Goal: Task Accomplishment & Management: Manage account settings

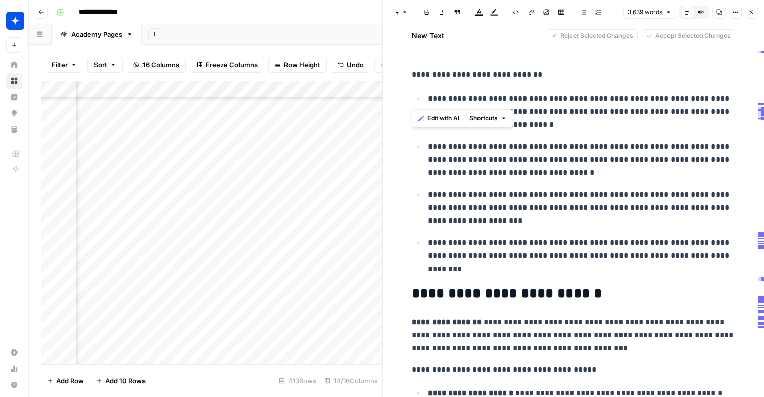
scroll to position [6483, 0]
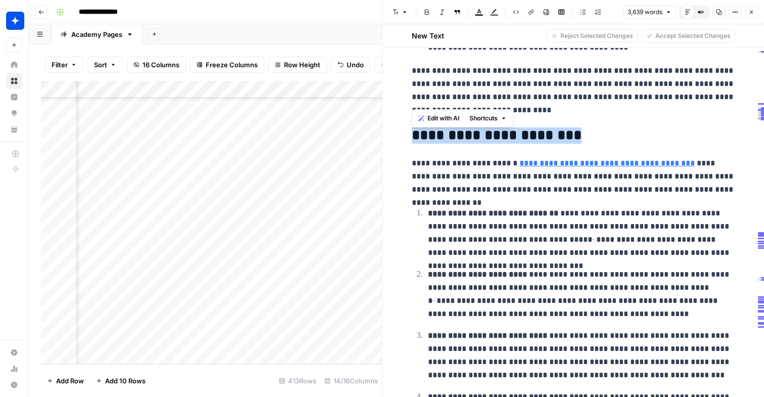
click at [753, 14] on icon "button" at bounding box center [751, 12] width 6 height 6
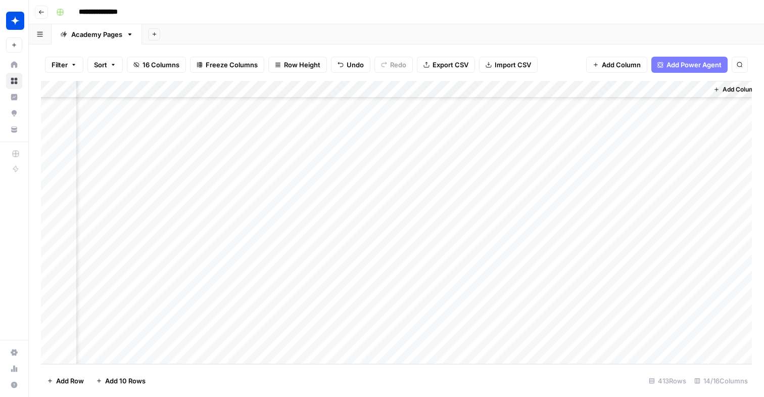
click at [46, 12] on button "Go back" at bounding box center [41, 12] width 13 height 13
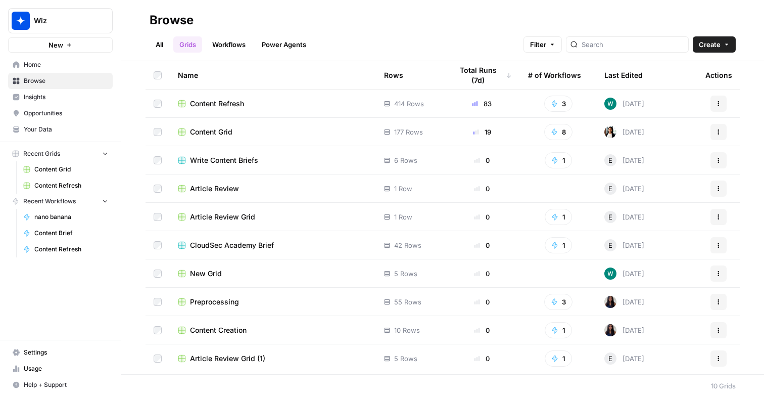
click at [28, 370] on span "Usage" at bounding box center [66, 368] width 84 height 9
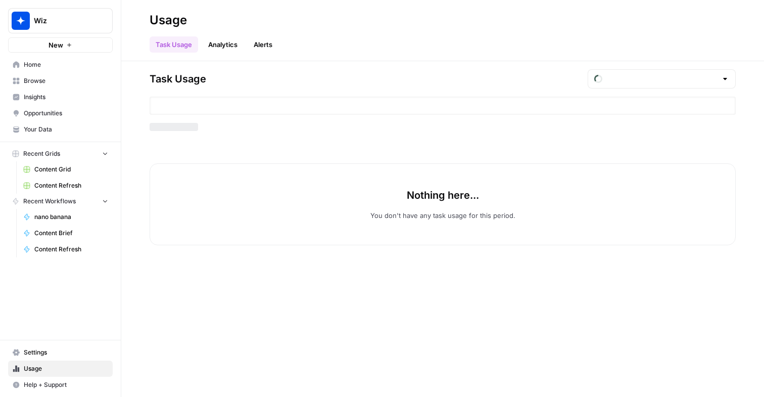
type input "September Tasks"
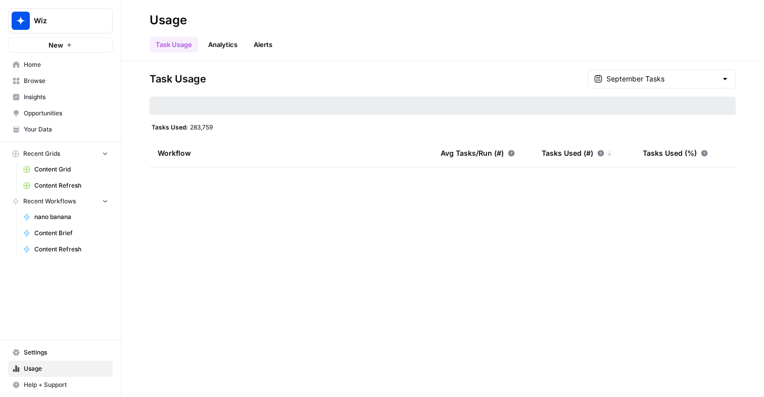
click at [38, 351] on span "Settings" at bounding box center [66, 352] width 84 height 9
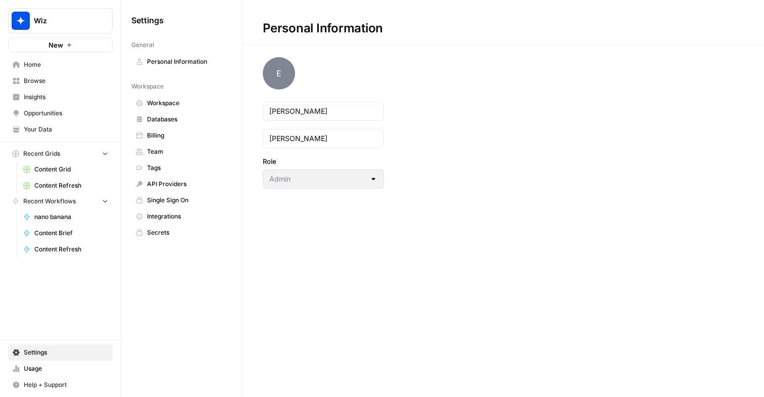
click at [171, 155] on span "Team" at bounding box center [187, 151] width 80 height 9
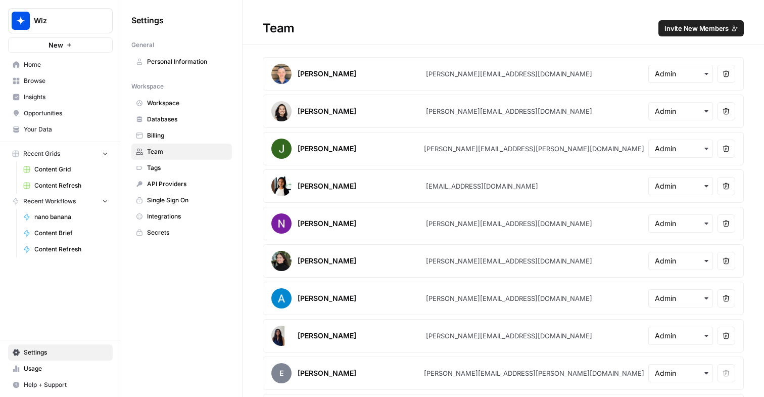
click at [677, 30] on span "Invite New Members" at bounding box center [696, 28] width 64 height 10
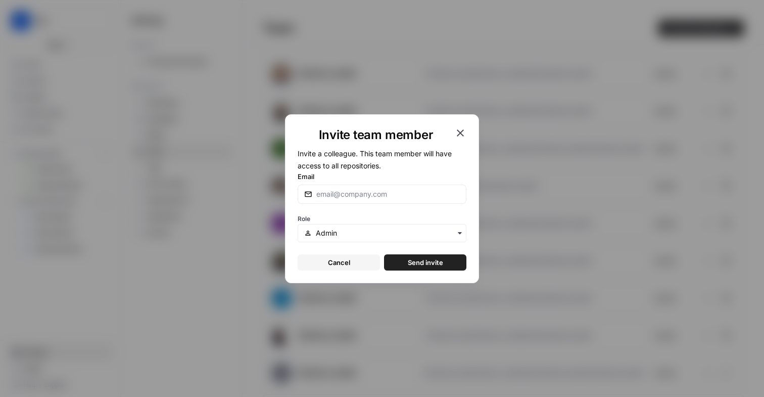
click at [376, 187] on div at bounding box center [382, 193] width 169 height 19
click at [385, 182] on div "Email [PERSON_NAME]" at bounding box center [382, 187] width 169 height 32
click at [367, 193] on input "soraya" at bounding box center [387, 194] width 143 height 10
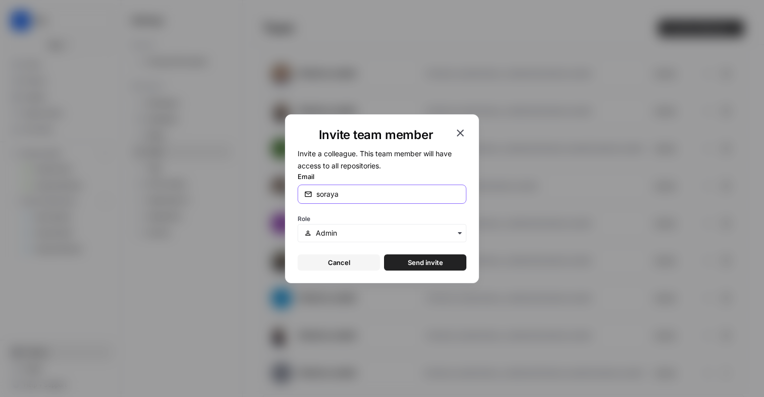
click at [367, 193] on input "soraya" at bounding box center [387, 194] width 143 height 10
paste input ".[PERSON_NAME][EMAIL_ADDRESS][DOMAIN_NAME]"
type input "[EMAIL_ADDRESS][PERSON_NAME][DOMAIN_NAME]"
click at [356, 234] on input "text" at bounding box center [388, 233] width 144 height 10
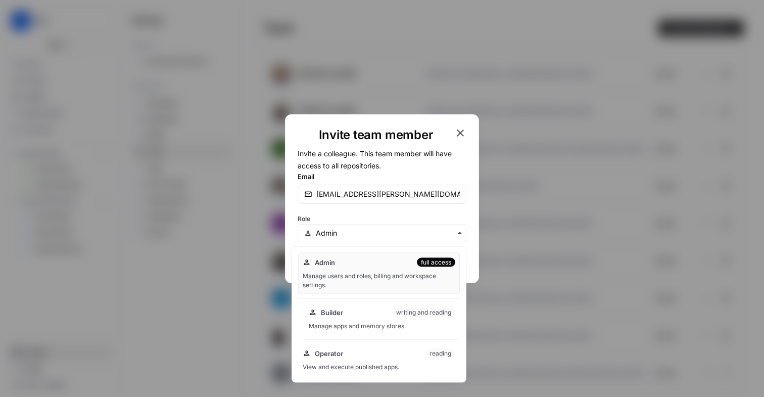
click at [384, 318] on div "Builder writing and reading Manage apps and memory stores." at bounding box center [382, 319] width 156 height 32
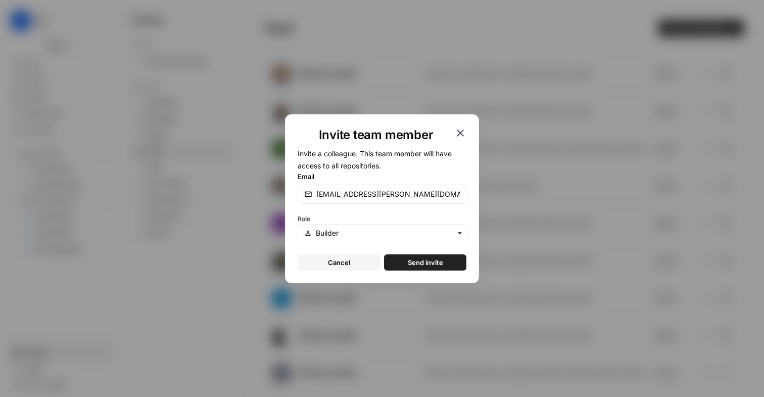
click at [437, 265] on span "Send invite" at bounding box center [425, 262] width 35 height 10
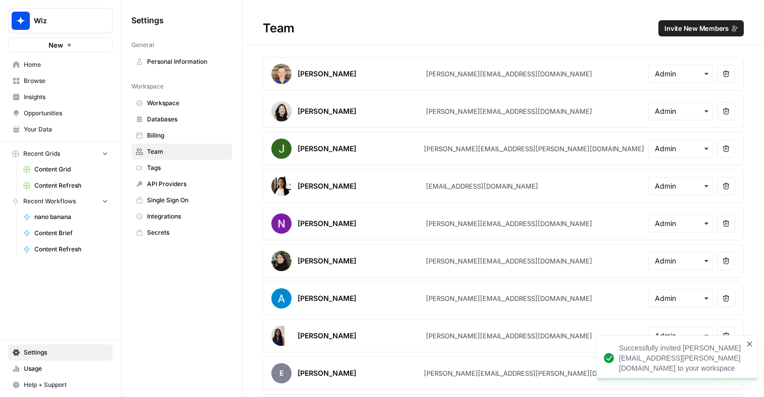
click at [705, 24] on span "Invite New Members" at bounding box center [696, 28] width 64 height 10
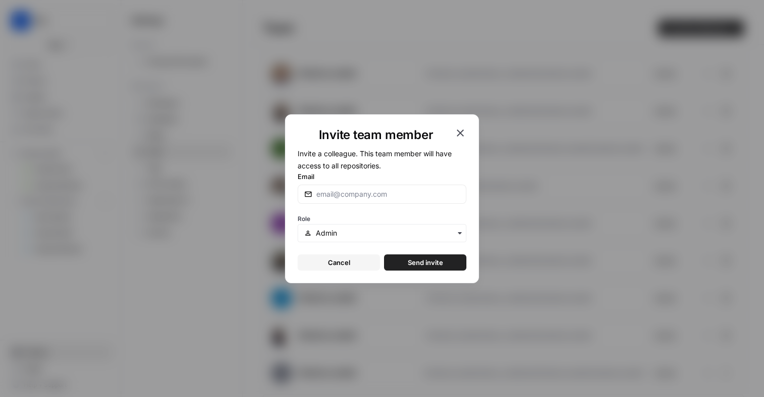
click at [396, 187] on div at bounding box center [382, 193] width 169 height 19
paste input "[PERSON_NAME][EMAIL_ADDRESS][DOMAIN_NAME]"
type input "[PERSON_NAME][EMAIL_ADDRESS][DOMAIN_NAME]"
click at [395, 230] on input "text" at bounding box center [388, 233] width 144 height 10
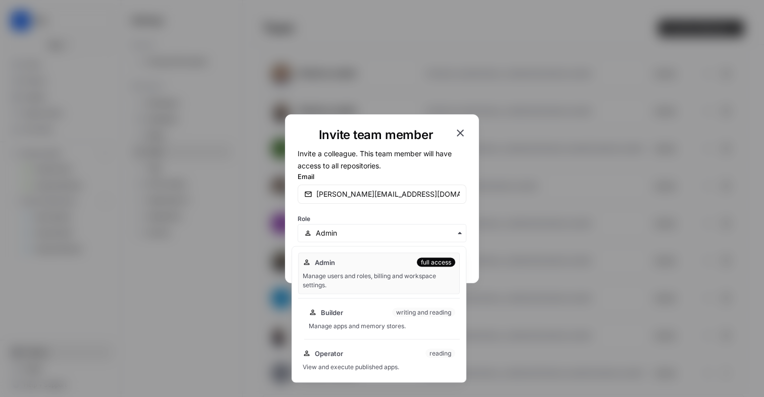
click at [372, 315] on div "Builder writing and reading" at bounding box center [382, 312] width 147 height 10
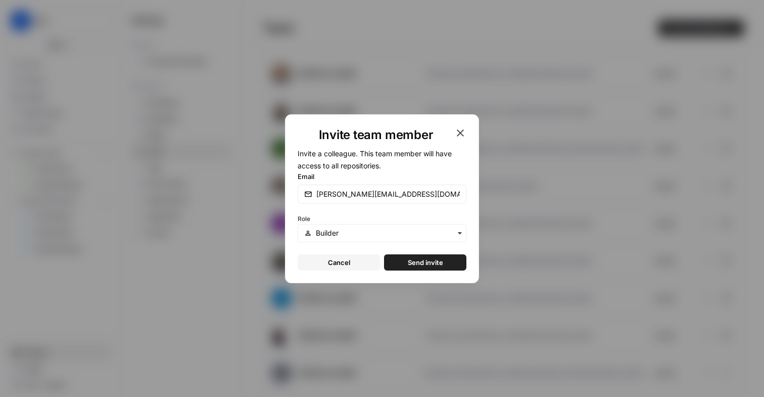
click at [439, 261] on span "Send invite" at bounding box center [425, 262] width 35 height 10
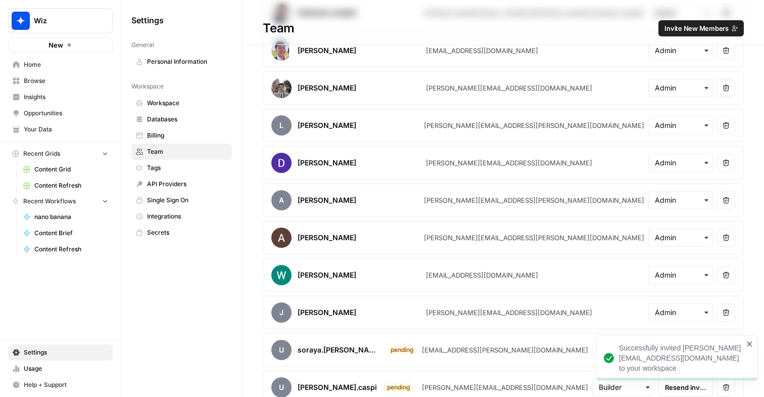
scroll to position [446, 0]
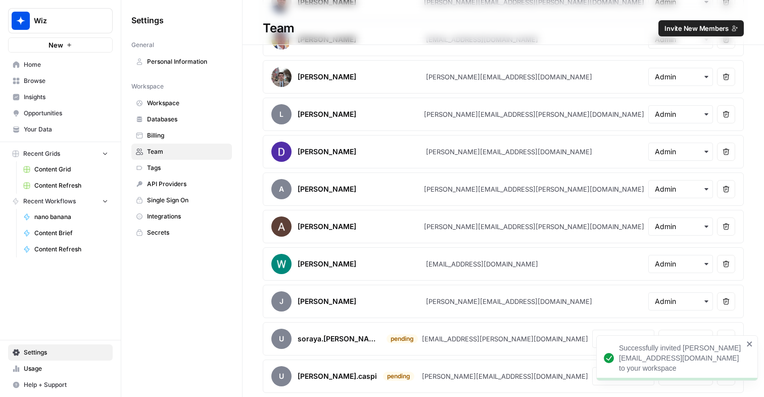
click at [746, 348] on icon "close" at bounding box center [749, 344] width 7 height 8
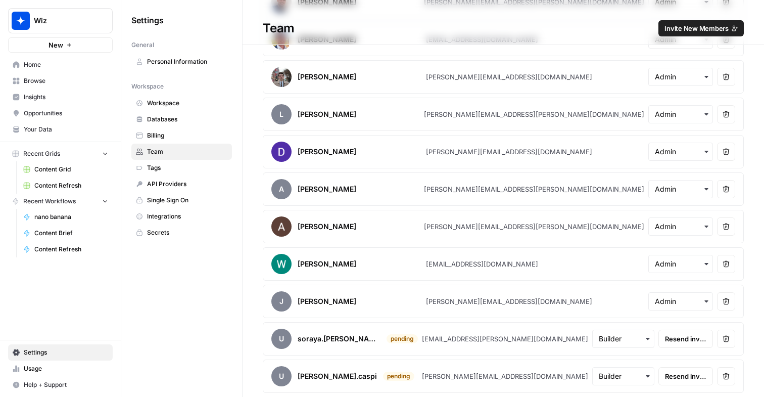
click at [61, 170] on span "Content Grid" at bounding box center [71, 169] width 74 height 9
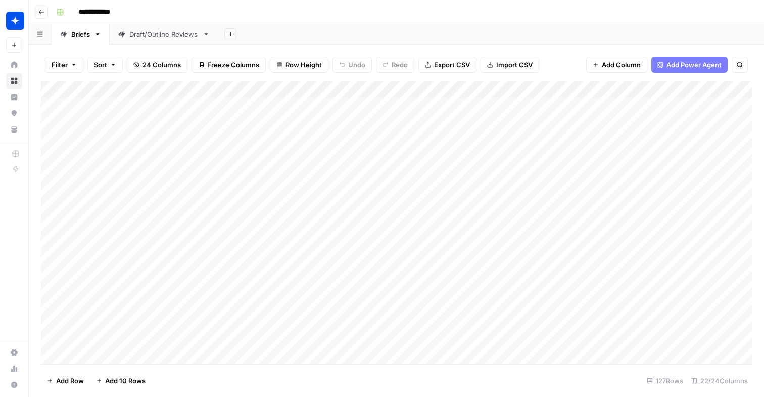
click at [137, 39] on link "Draft/Outline Reviews" at bounding box center [164, 34] width 109 height 20
click at [76, 46] on div "Filter Sort 5 Columns Freeze Columns Row Height Undo Redo Export CSV Import CSV…" at bounding box center [396, 220] width 735 height 352
click at [81, 36] on div "Briefs" at bounding box center [80, 34] width 19 height 10
click at [132, 42] on link "Draft/Outline Reviews" at bounding box center [164, 34] width 109 height 20
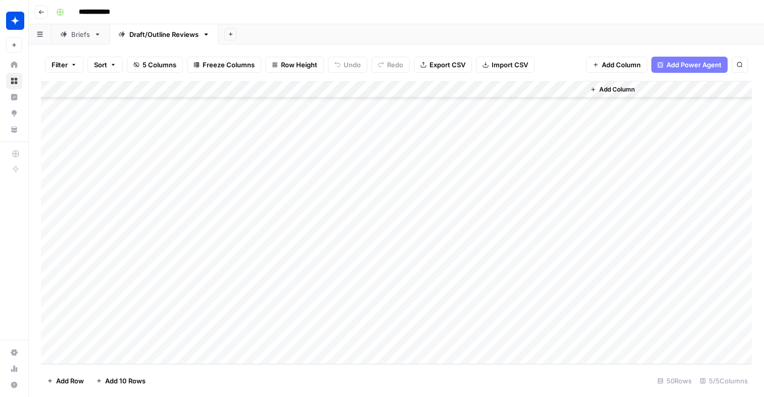
click at [68, 31] on div "Briefs" at bounding box center [75, 34] width 30 height 10
click at [646, 26] on div "Add Sheet" at bounding box center [491, 34] width 546 height 20
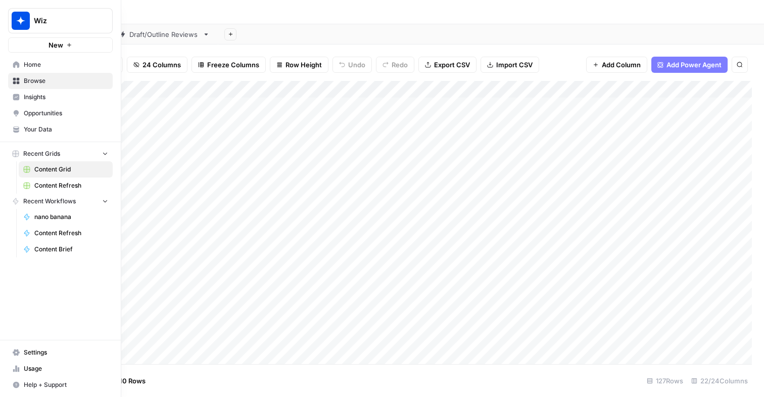
click at [50, 134] on link "Your Data" at bounding box center [60, 129] width 105 height 16
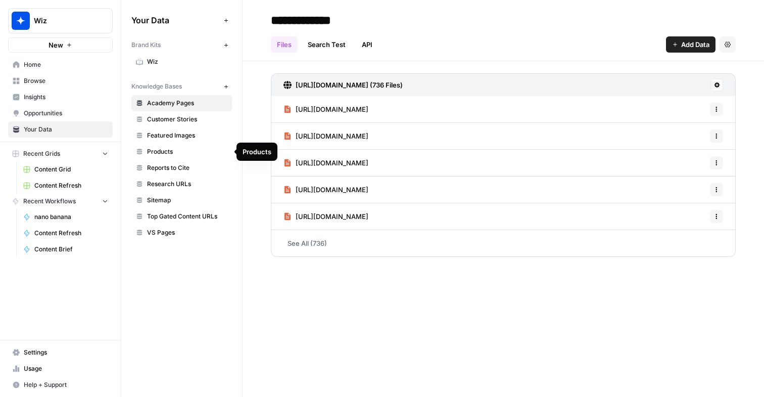
click at [180, 124] on link "Customer Stories" at bounding box center [181, 119] width 101 height 16
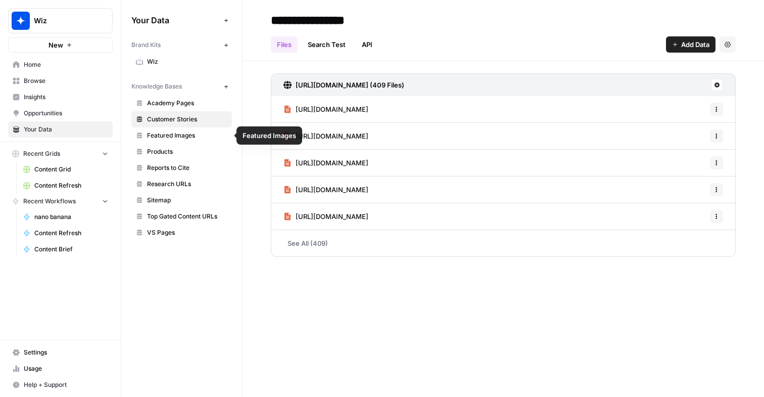
click at [197, 146] on link "Products" at bounding box center [181, 151] width 101 height 16
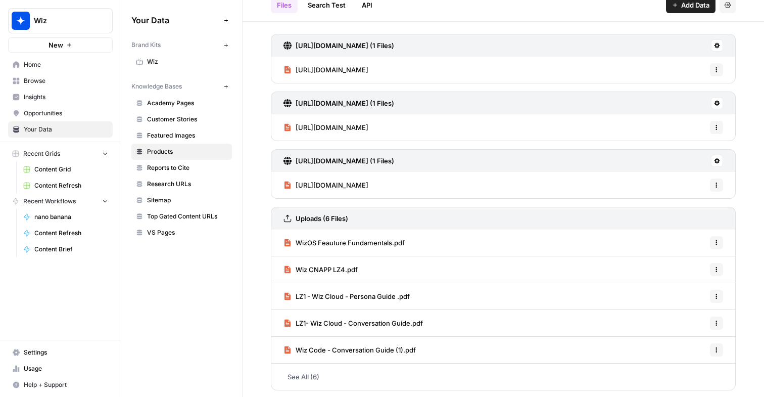
scroll to position [41, 0]
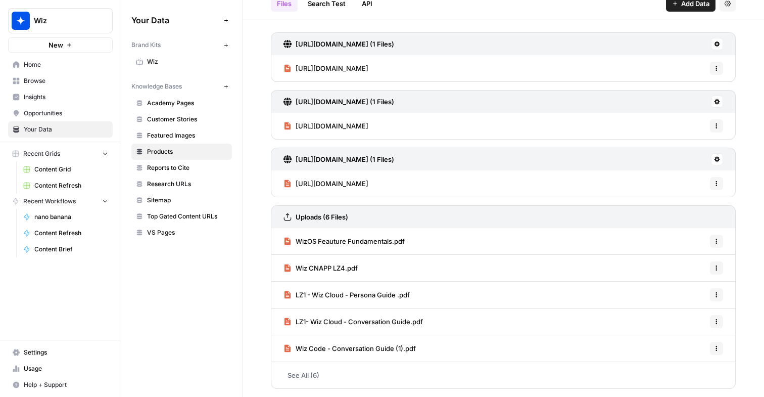
click at [194, 169] on span "Reports to Cite" at bounding box center [187, 167] width 80 height 9
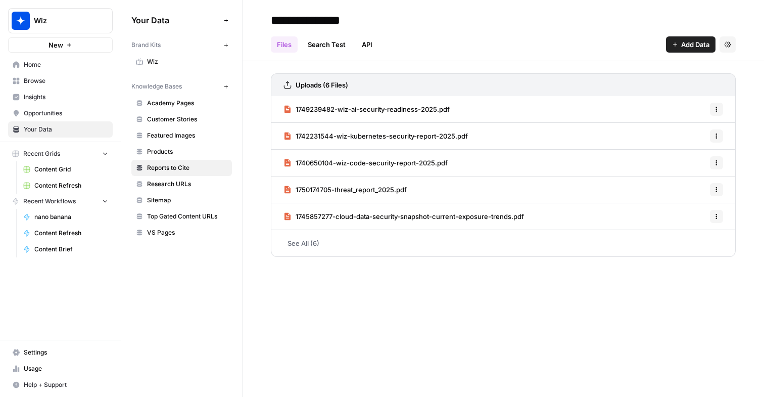
click at [184, 182] on span "Research URLs" at bounding box center [187, 183] width 80 height 9
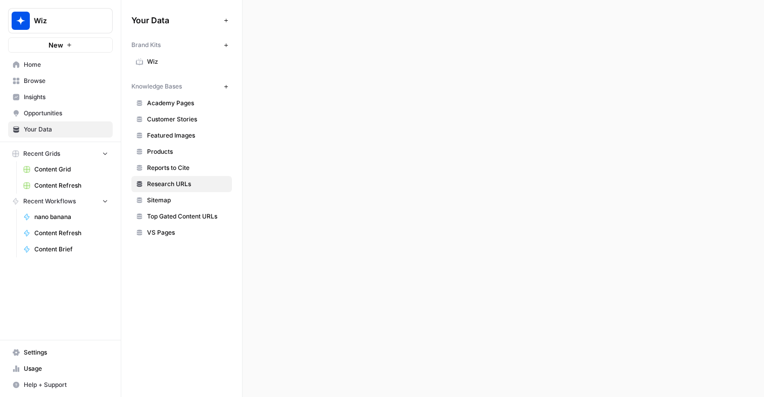
click at [179, 201] on span "Sitemap" at bounding box center [187, 200] width 80 height 9
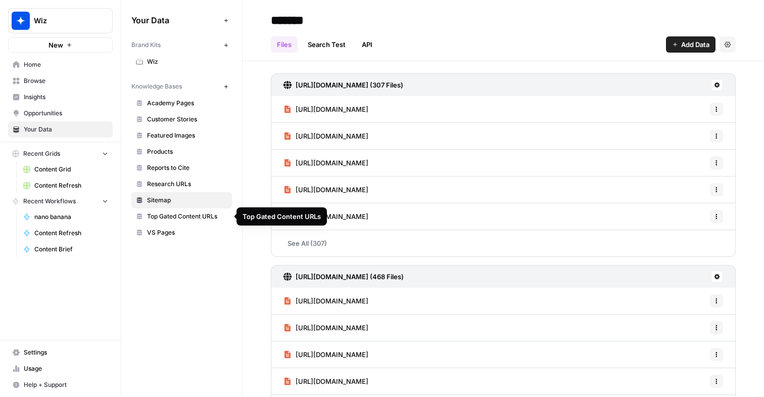
click at [177, 219] on span "Top Gated Content URLs" at bounding box center [187, 216] width 80 height 9
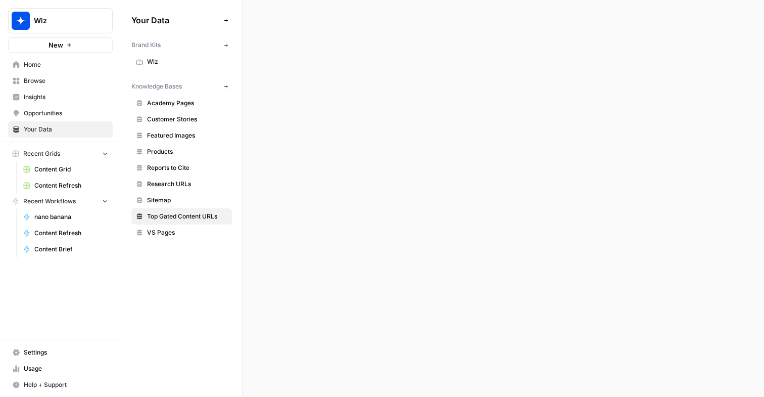
click at [155, 239] on link "VS Pages" at bounding box center [181, 232] width 101 height 16
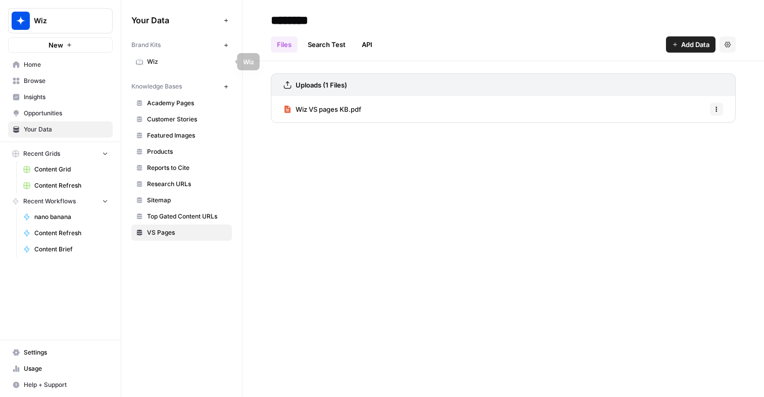
click at [192, 64] on span "Wiz" at bounding box center [187, 61] width 80 height 9
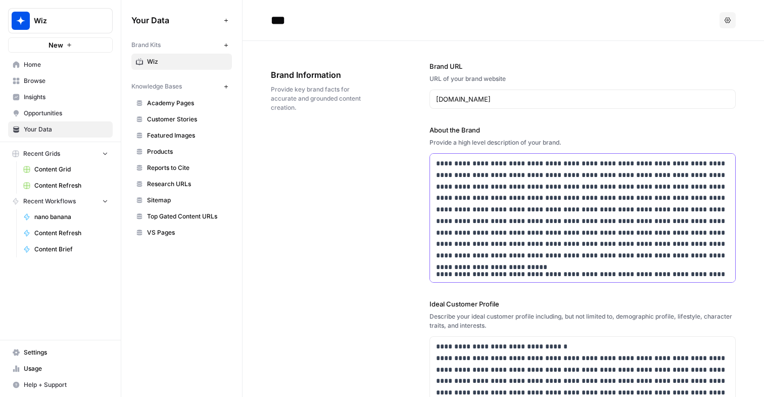
drag, startPoint x: 520, startPoint y: 197, endPoint x: 513, endPoint y: 197, distance: 7.1
click at [513, 197] on p "**********" at bounding box center [582, 210] width 293 height 104
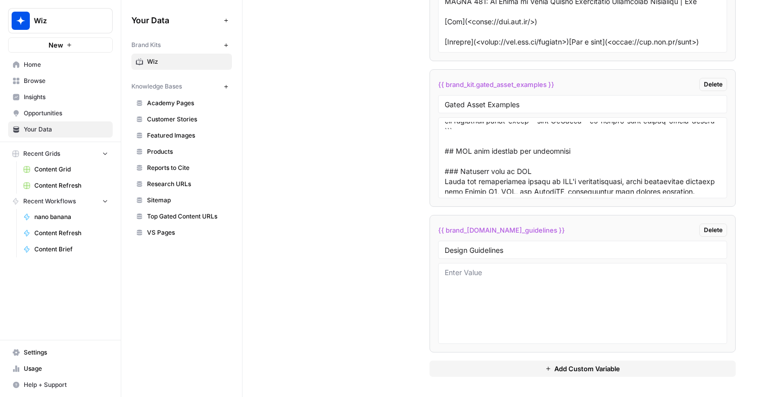
scroll to position [450, 0]
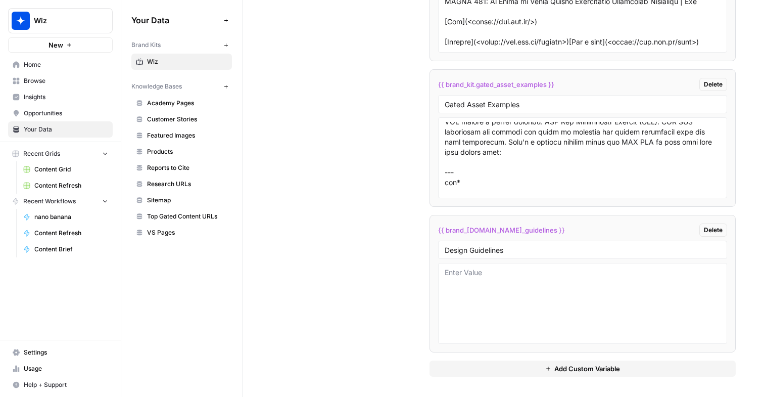
click at [51, 68] on span "Home" at bounding box center [66, 64] width 84 height 9
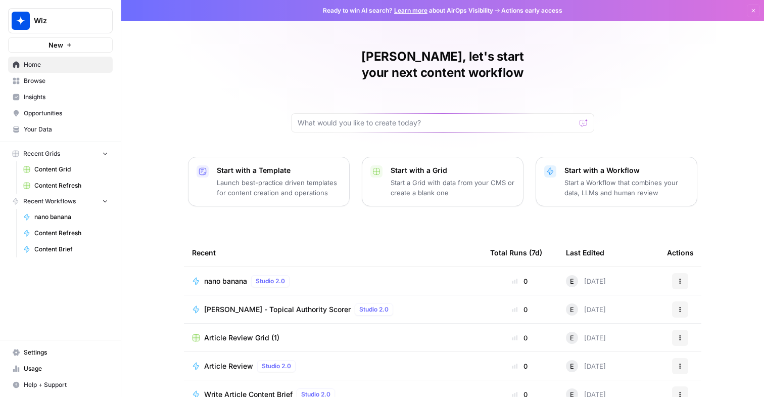
click at [54, 174] on link "Content Grid" at bounding box center [66, 169] width 94 height 16
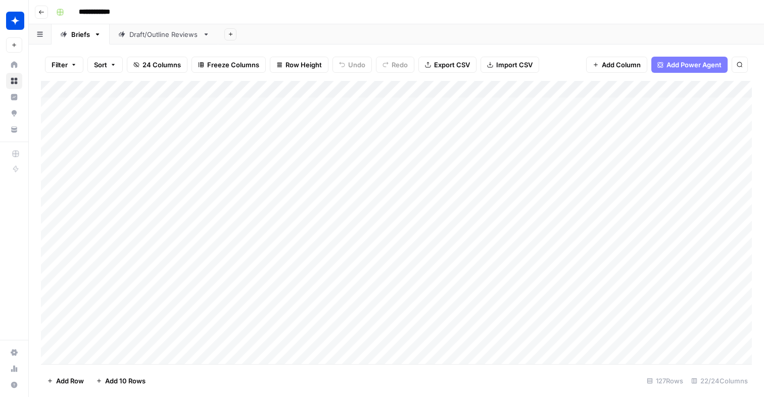
click at [446, 30] on div "Add Sheet" at bounding box center [491, 34] width 546 height 20
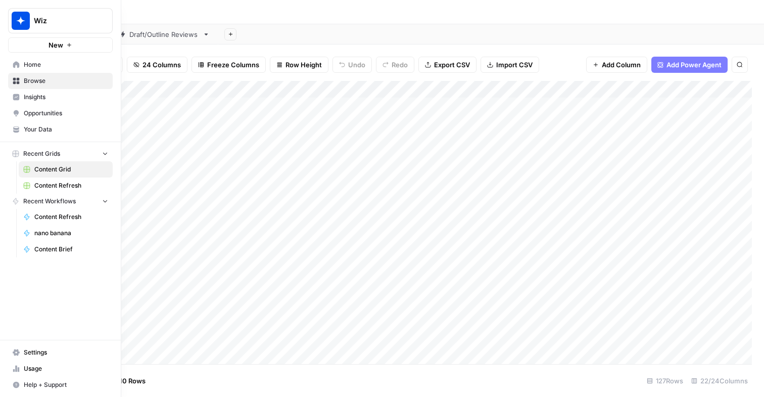
click at [36, 131] on span "Your Data" at bounding box center [66, 129] width 84 height 9
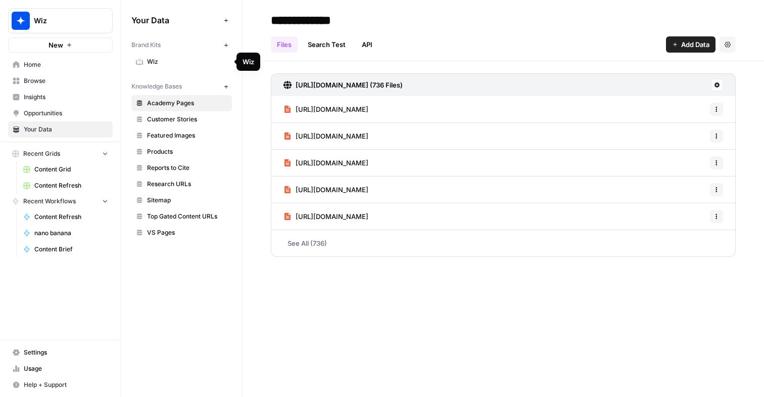
click at [159, 60] on span "Wiz" at bounding box center [187, 61] width 80 height 9
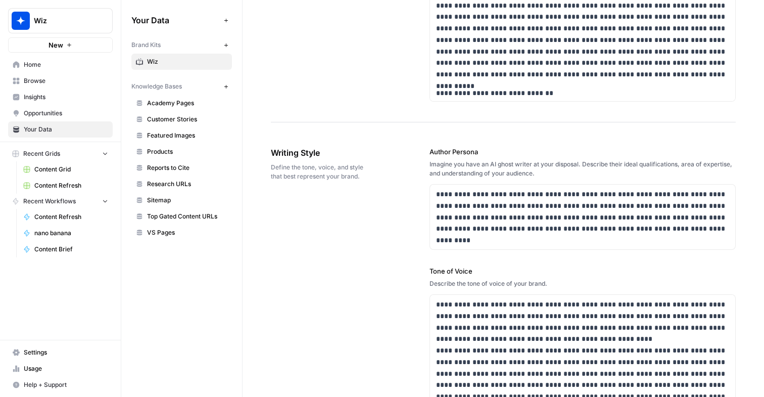
scroll to position [691, 0]
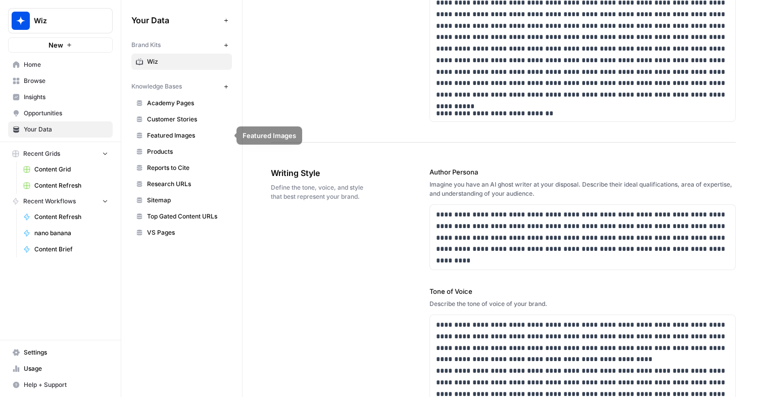
click at [178, 105] on span "Academy Pages" at bounding box center [187, 103] width 80 height 9
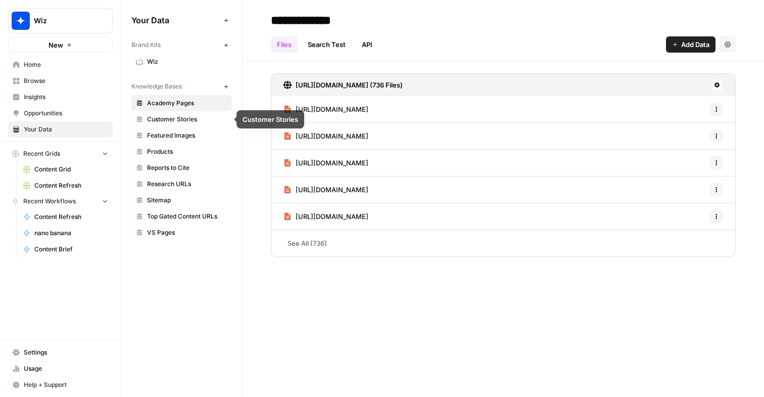
click at [186, 116] on span "Customer Stories" at bounding box center [187, 119] width 80 height 9
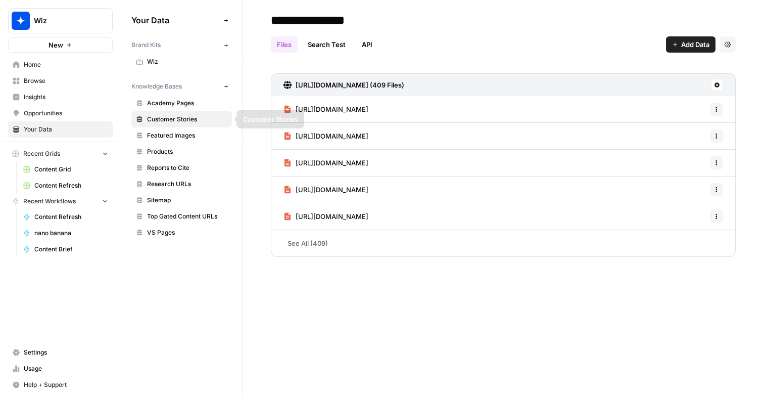
click at [175, 102] on span "Academy Pages" at bounding box center [187, 103] width 80 height 9
